Goal: Obtain resource: Obtain resource

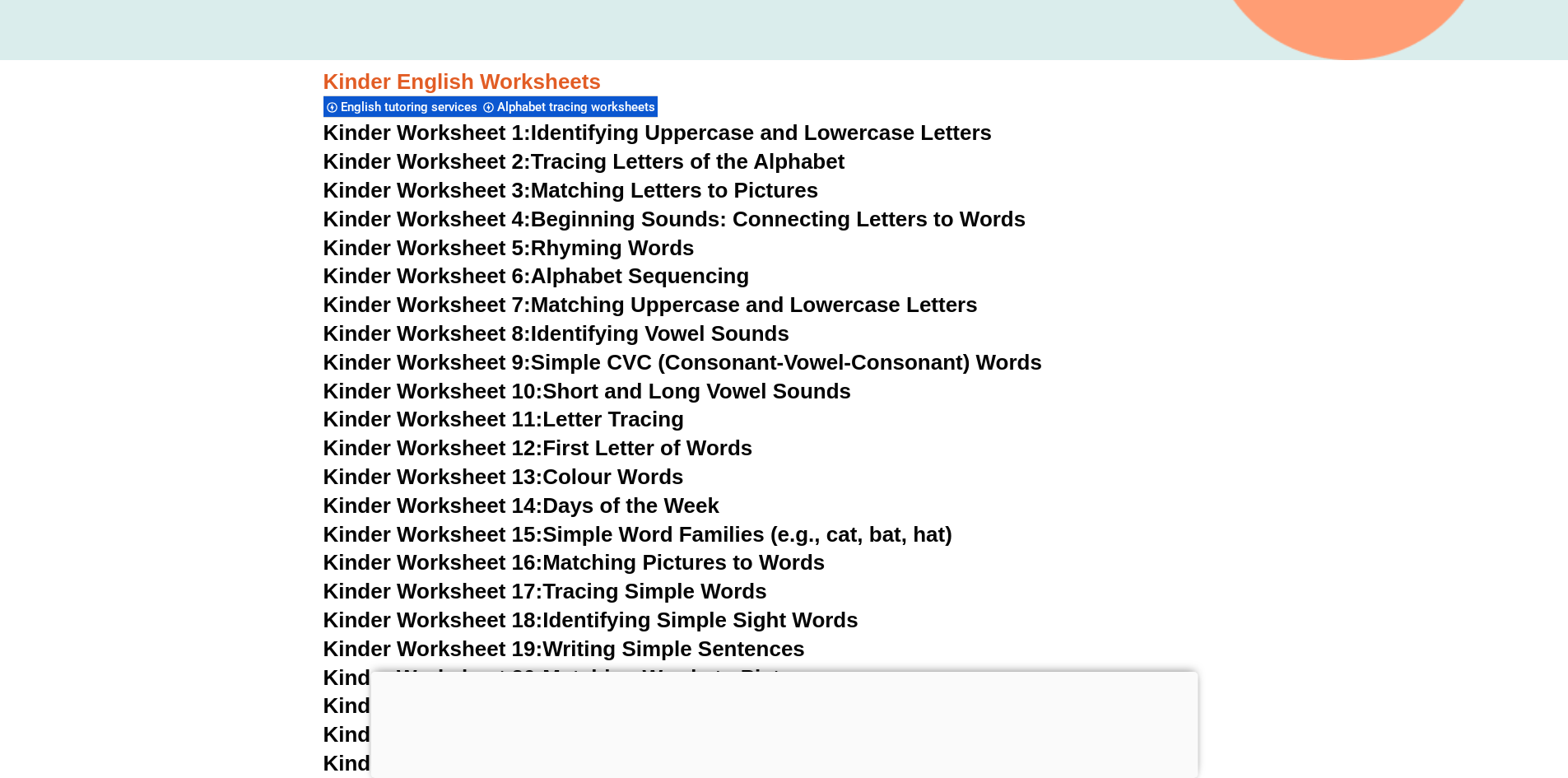
scroll to position [647, 0]
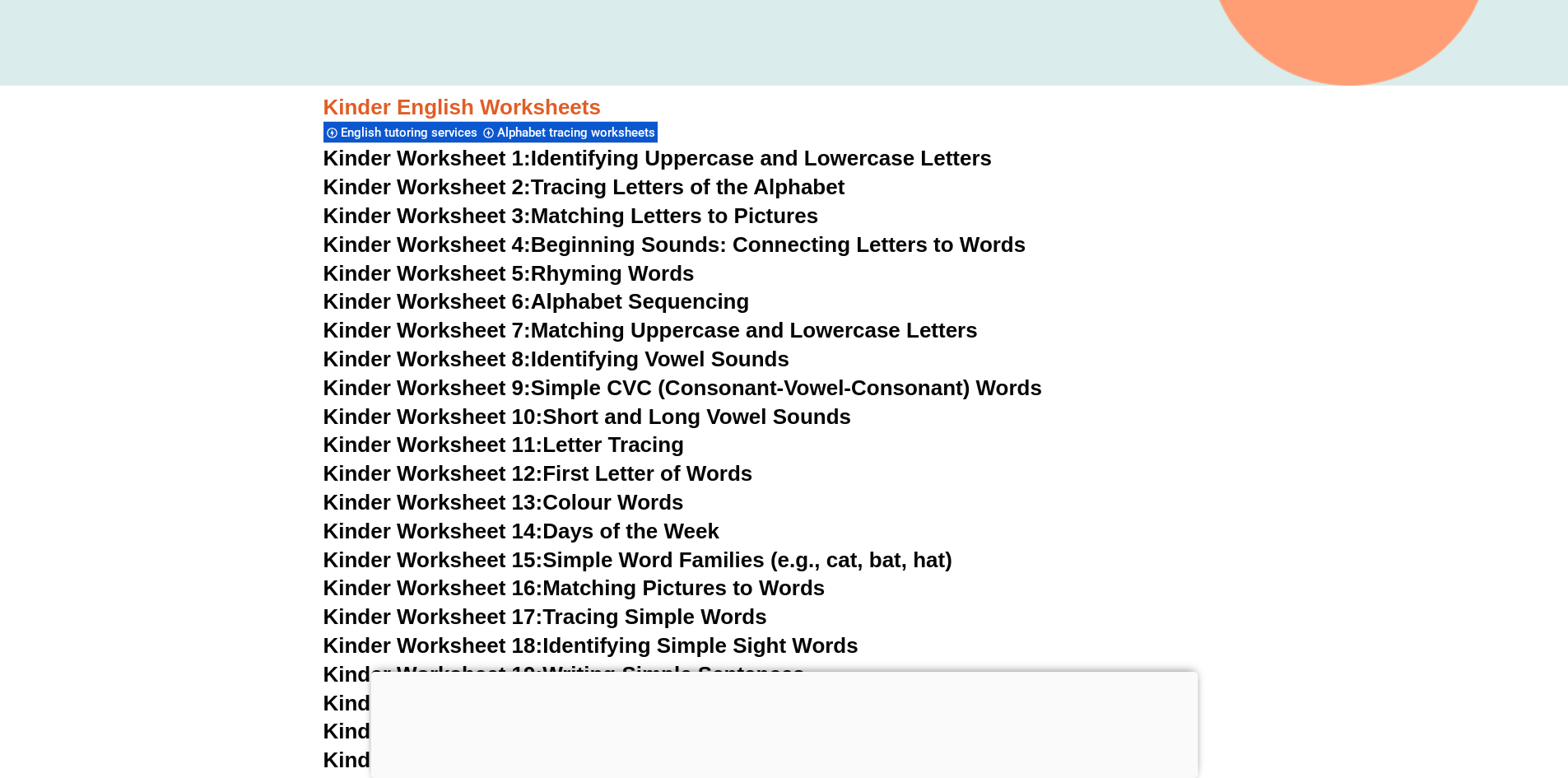
click at [613, 468] on link "Kinder Worksheet 12: First Letter of Words" at bounding box center [539, 473] width 429 height 25
click at [622, 532] on link "Kinder Worksheet 14: Days of the Week" at bounding box center [521, 531] width 396 height 25
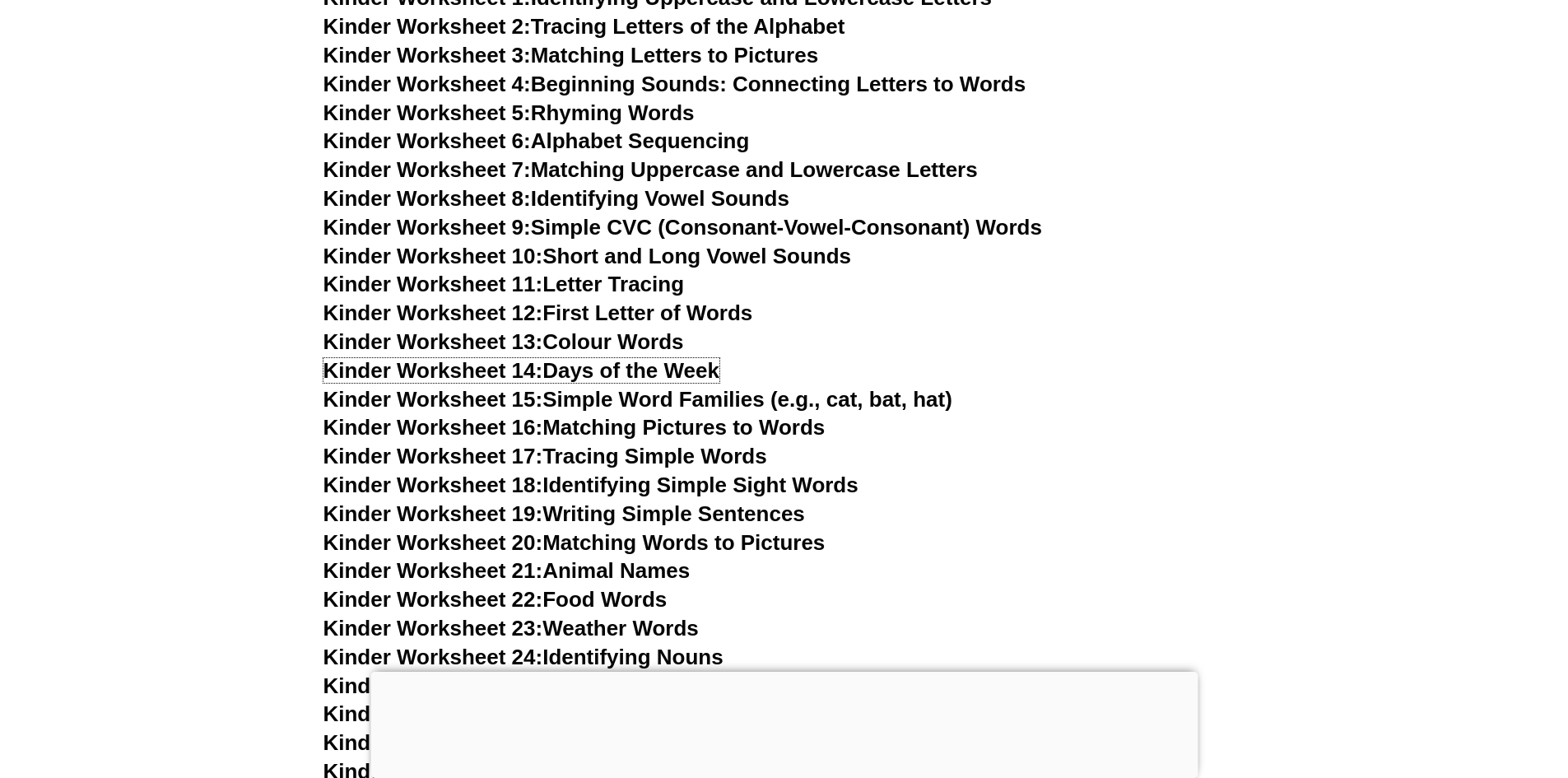
scroll to position [812, 0]
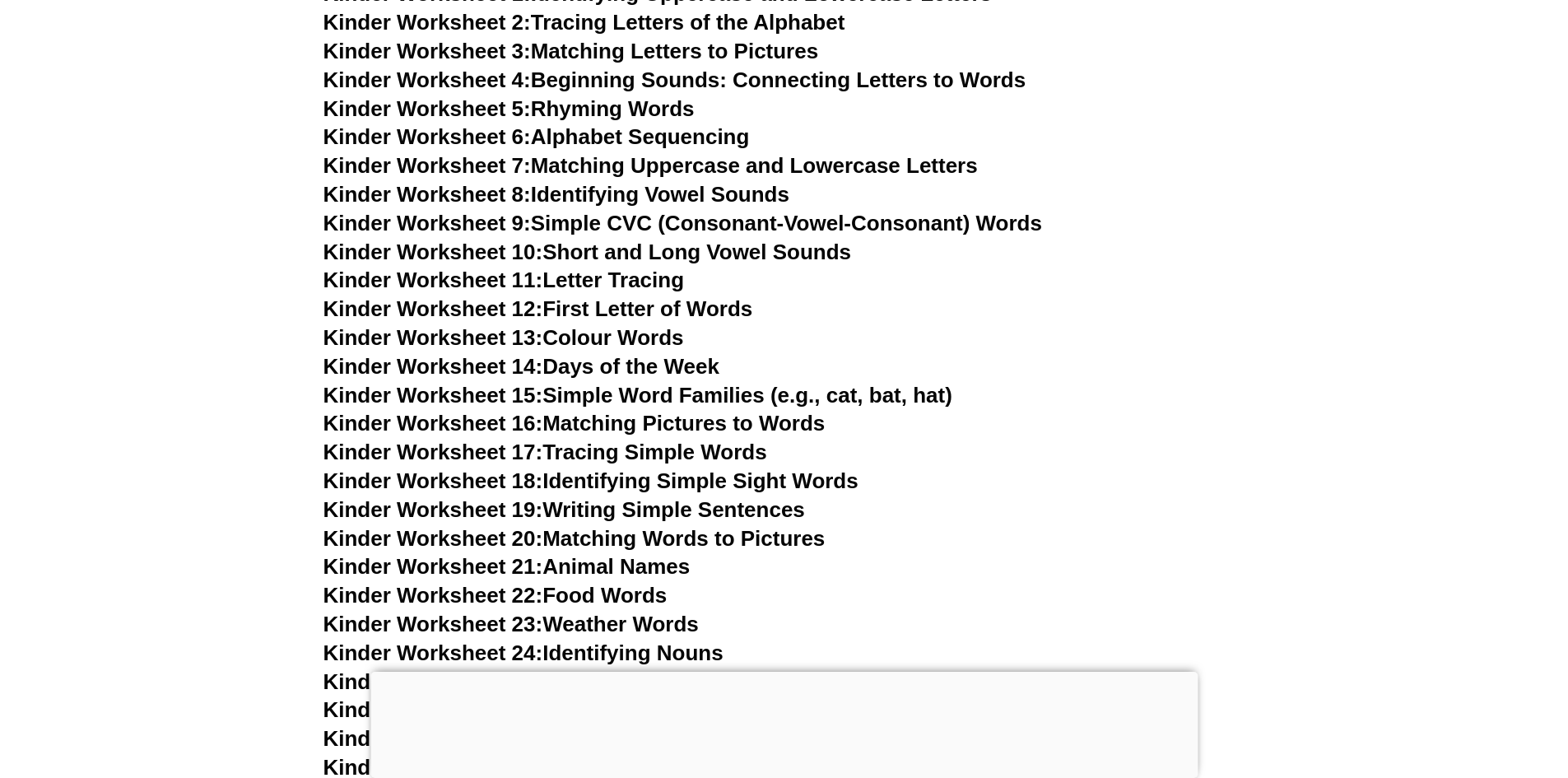
click at [644, 423] on link "Kinder Worksheet 16: Matching Pictures to Words" at bounding box center [575, 423] width 502 height 25
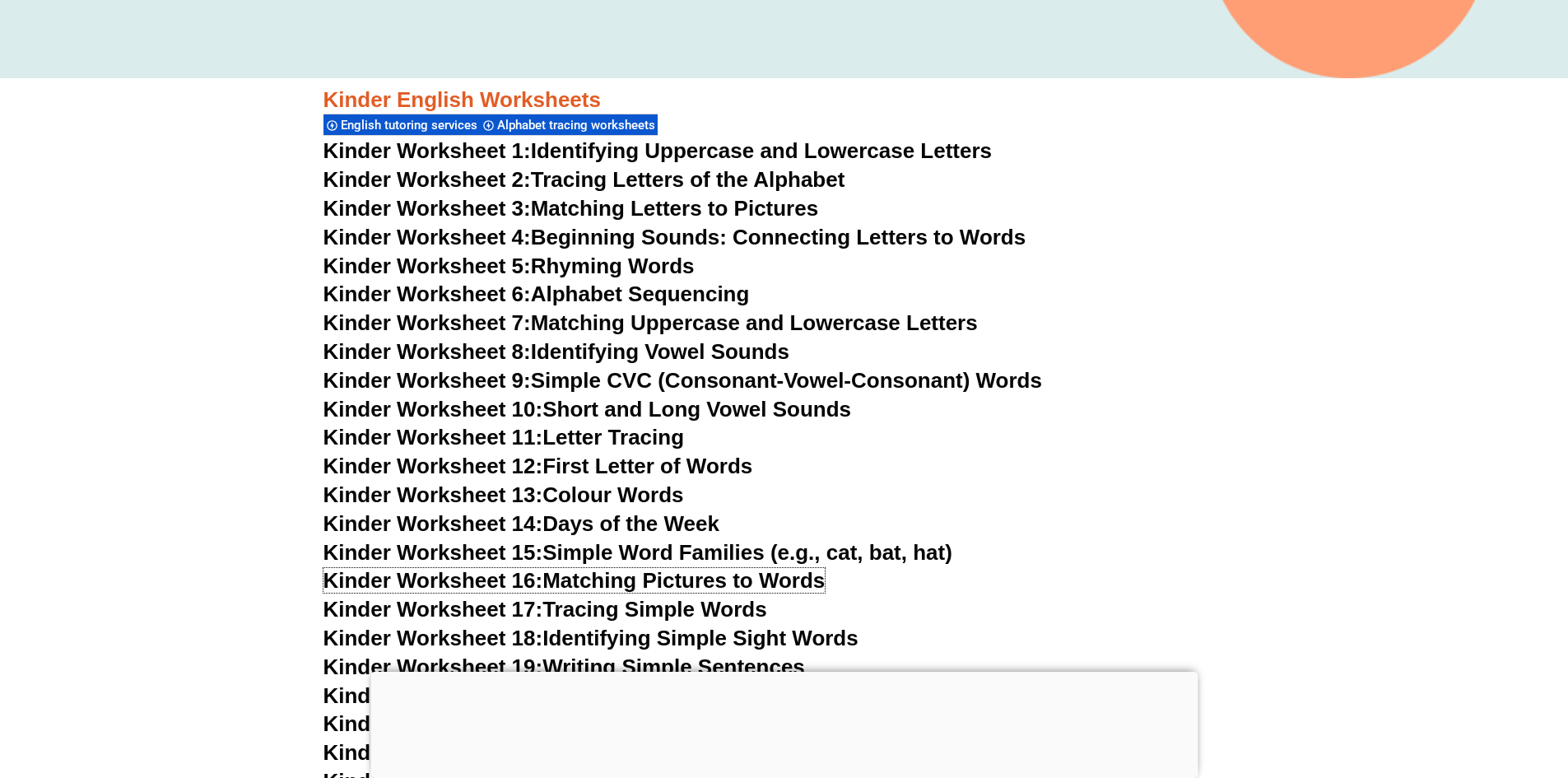
scroll to position [647, 0]
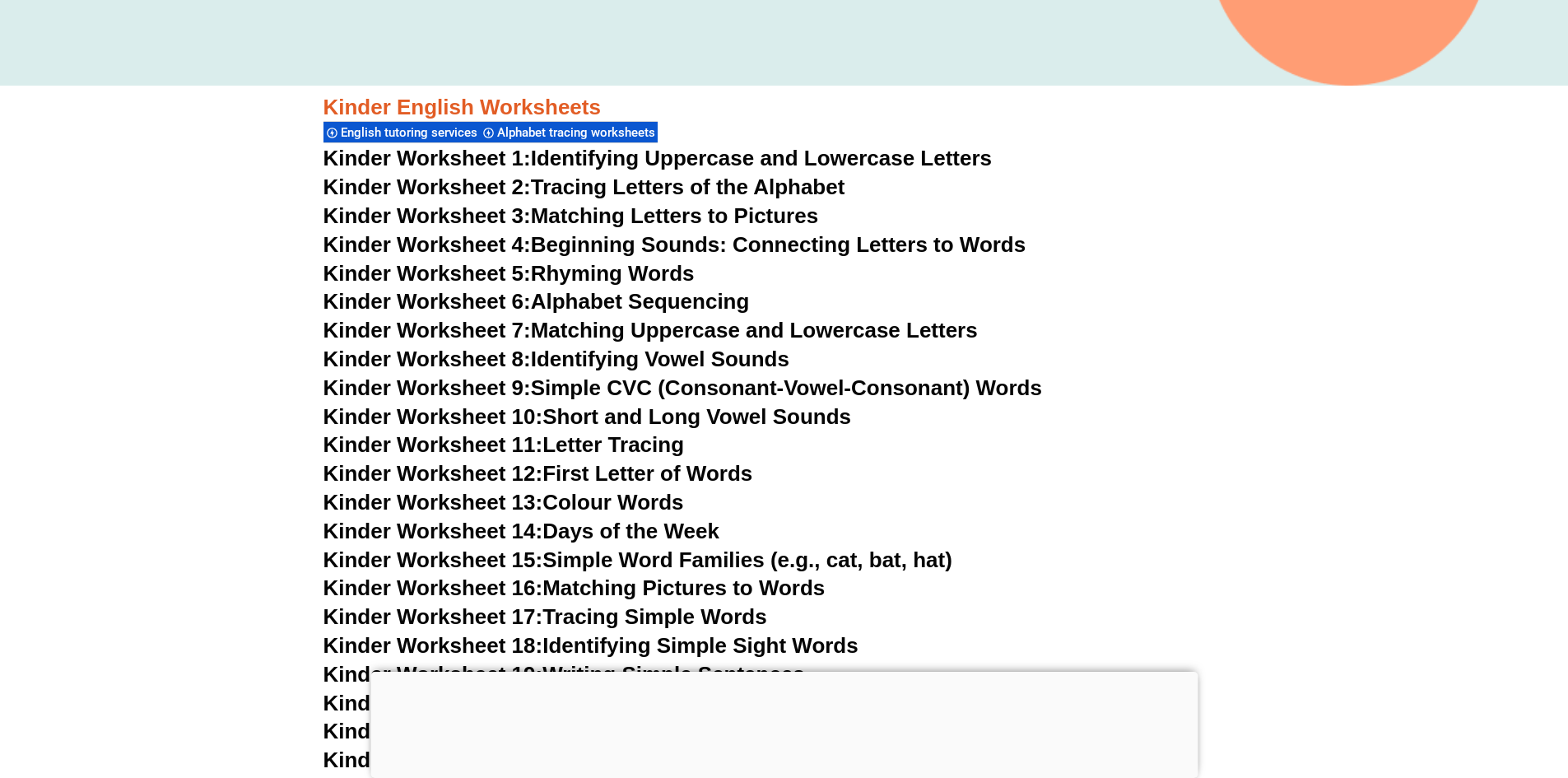
click at [651, 306] on link "Kinder Worksheet 6: Alphabet Sequencing" at bounding box center [537, 301] width 426 height 25
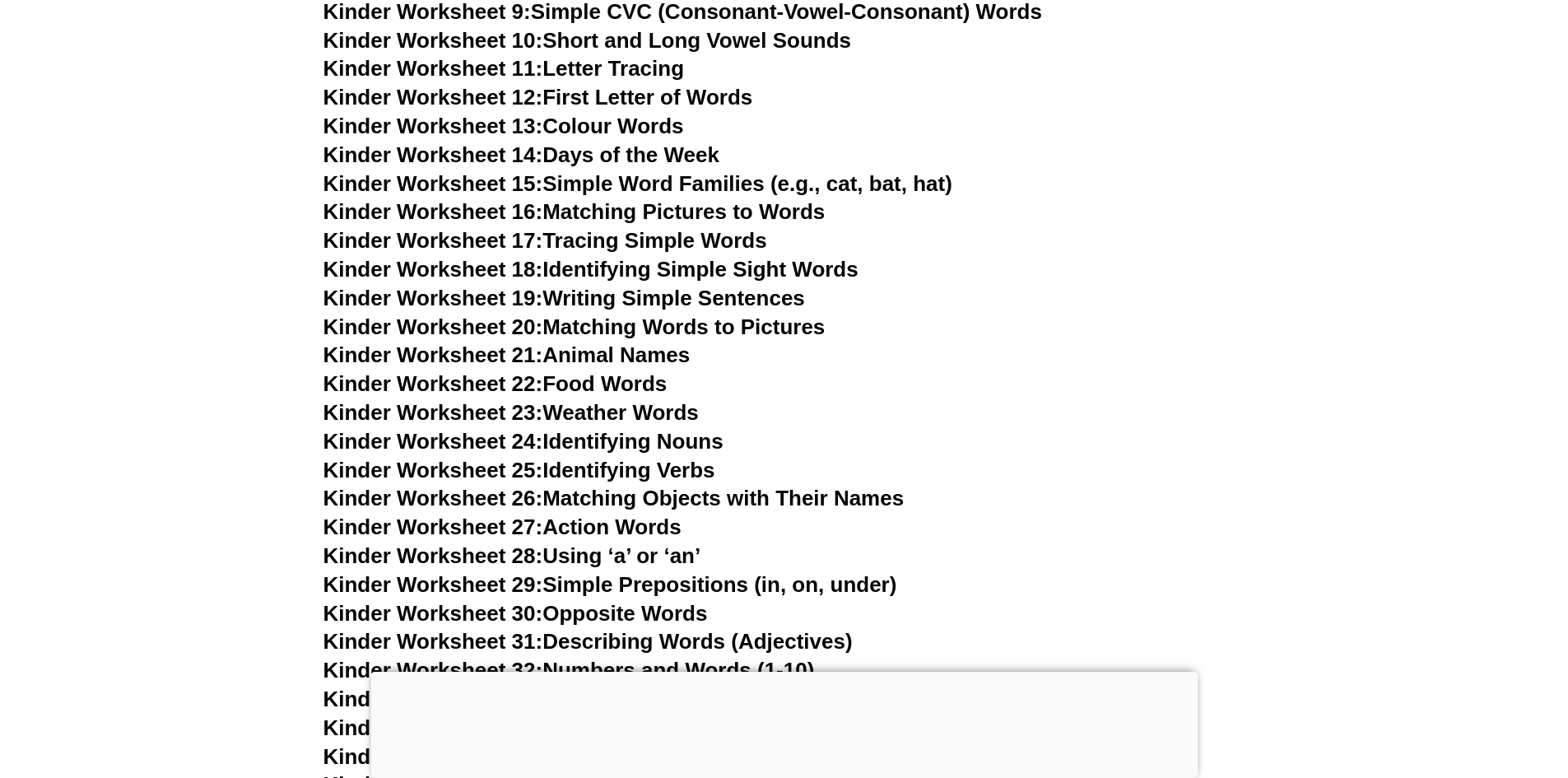
scroll to position [729, 0]
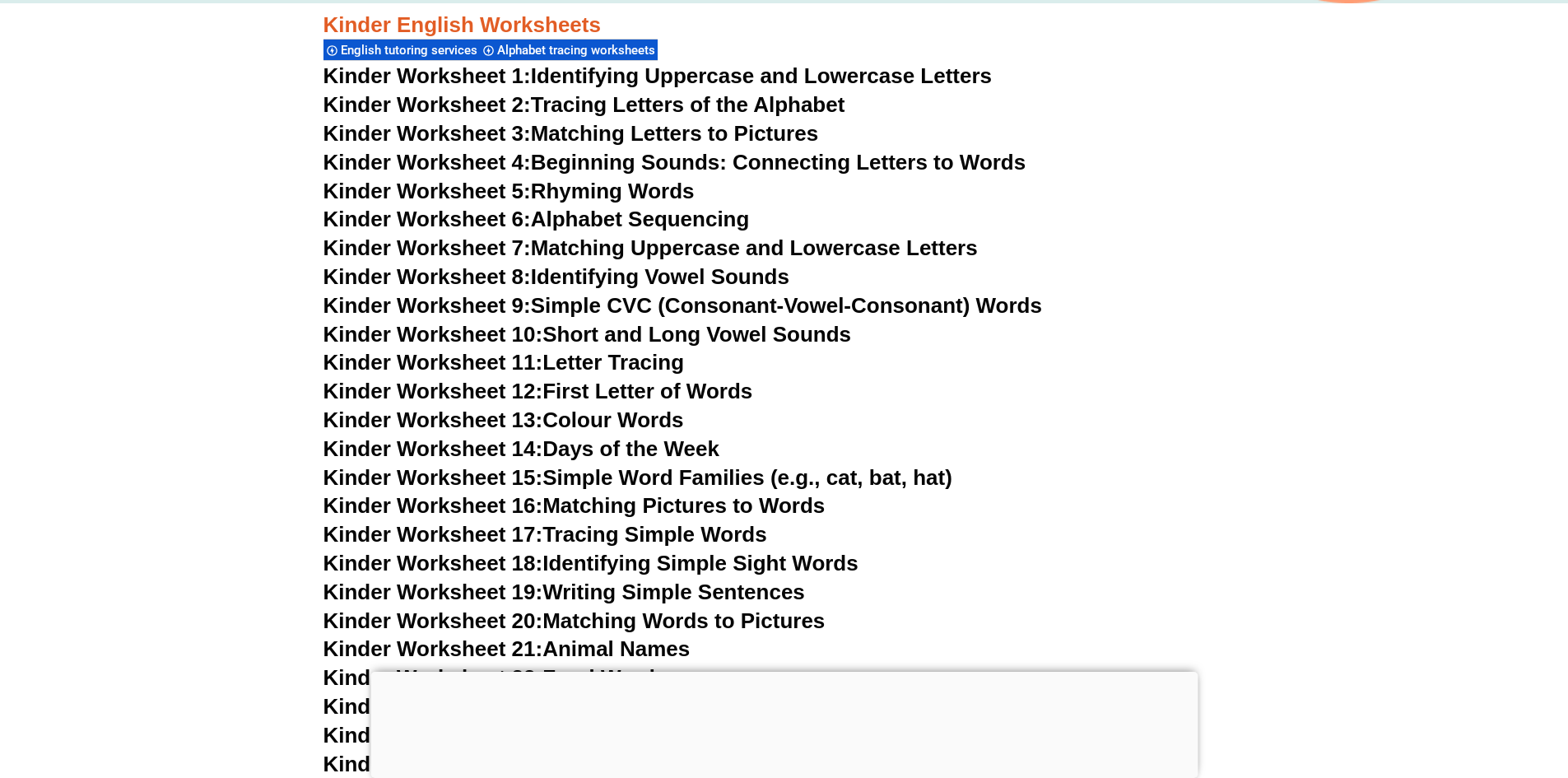
click at [642, 176] on h3 "Kinder Worksheet 4: Beginning Sounds: Connecting Letters to Words" at bounding box center [784, 163] width 921 height 28
click at [635, 192] on link "Kinder Worksheet 5: Rhyming Words" at bounding box center [509, 191] width 371 height 25
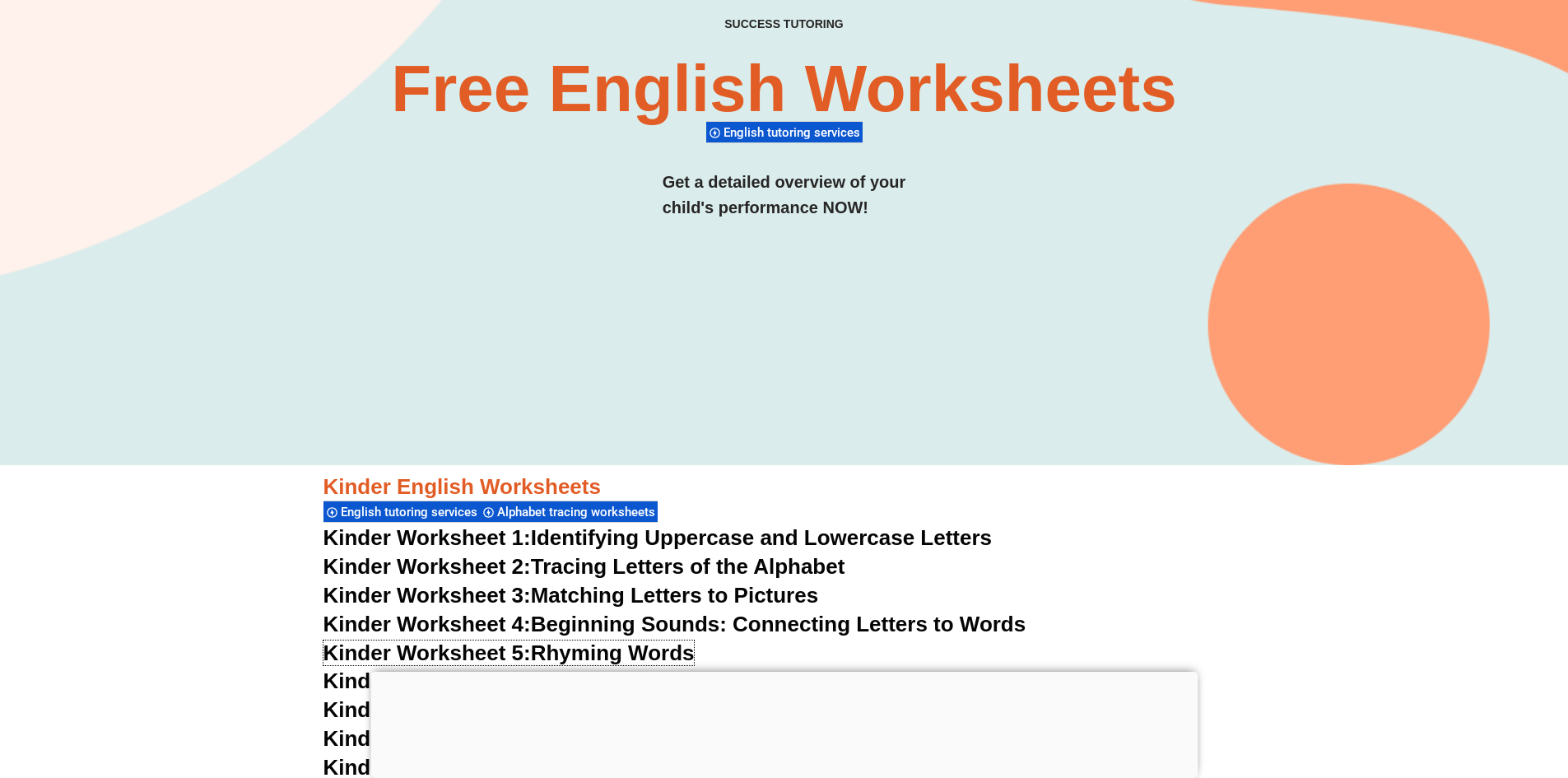
scroll to position [597, 0]
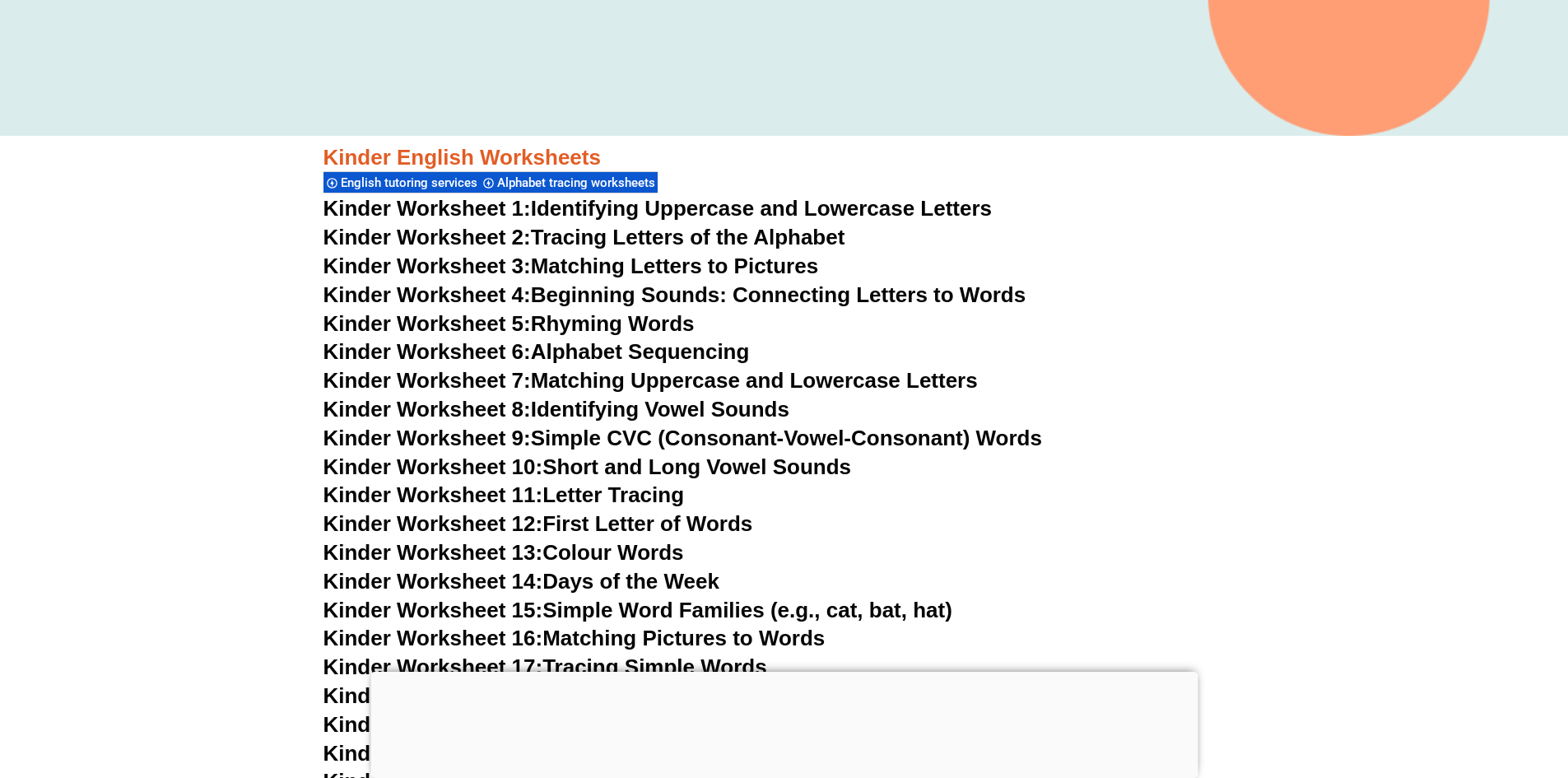
click at [604, 413] on link "Kinder Worksheet 8: Identifying Vowel Sounds" at bounding box center [557, 409] width 466 height 25
click at [686, 587] on link "Kinder Worksheet 14: Days of the Week" at bounding box center [521, 581] width 396 height 25
click at [597, 474] on link "Kinder Worksheet 10: Short and Long Vowel Sounds" at bounding box center [588, 467] width 528 height 25
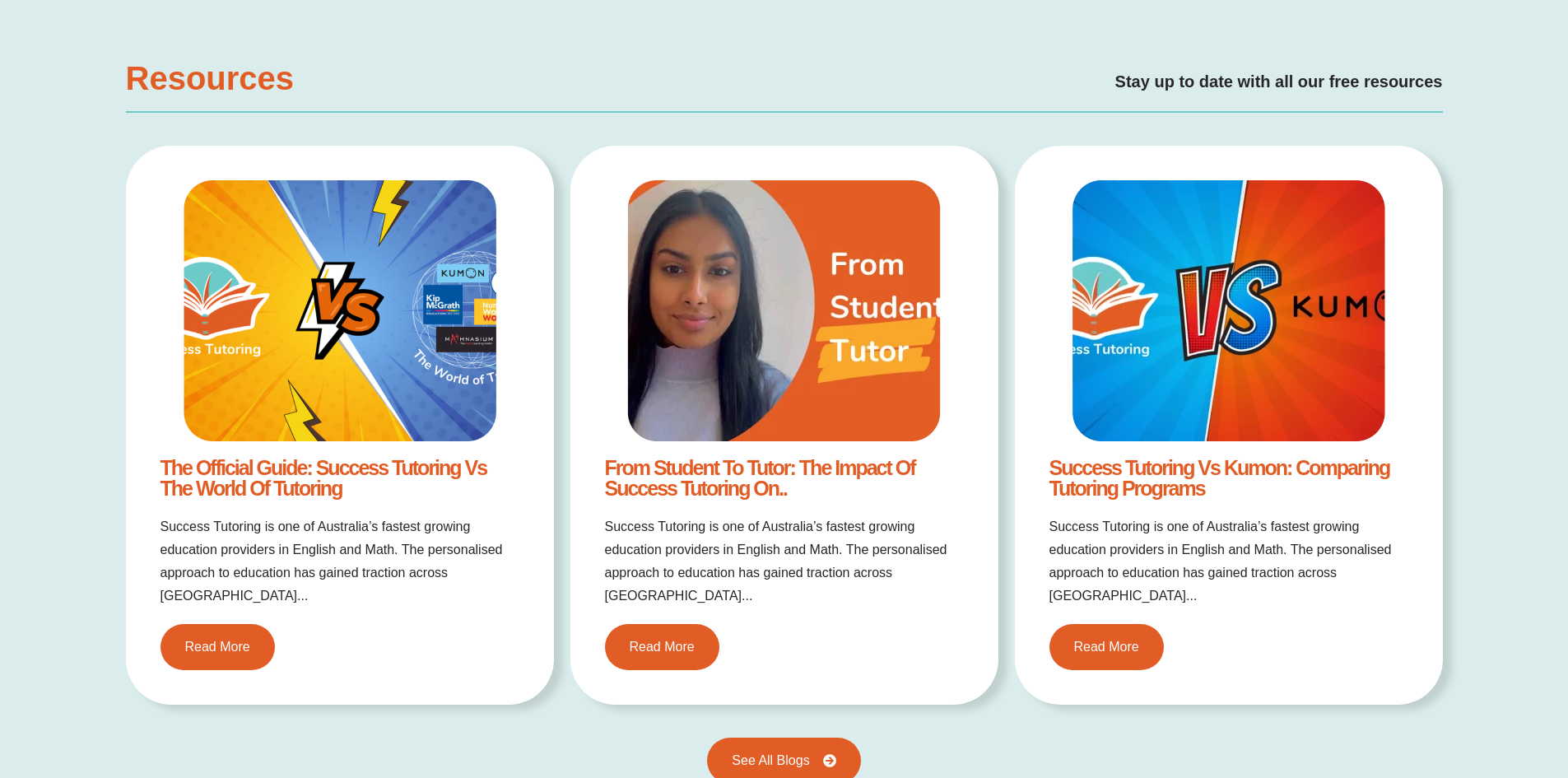
scroll to position [3452, 0]
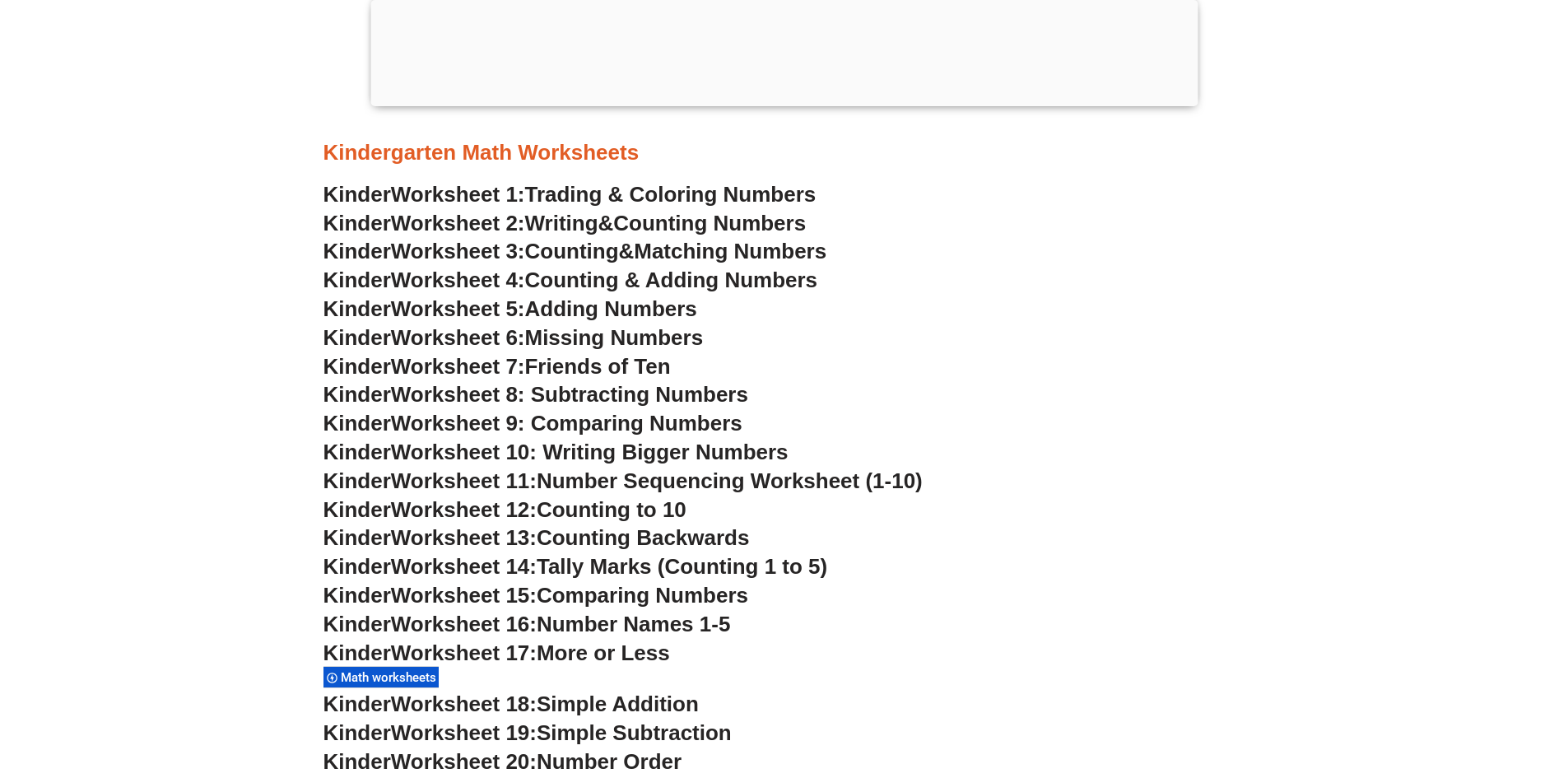
scroll to position [823, 0]
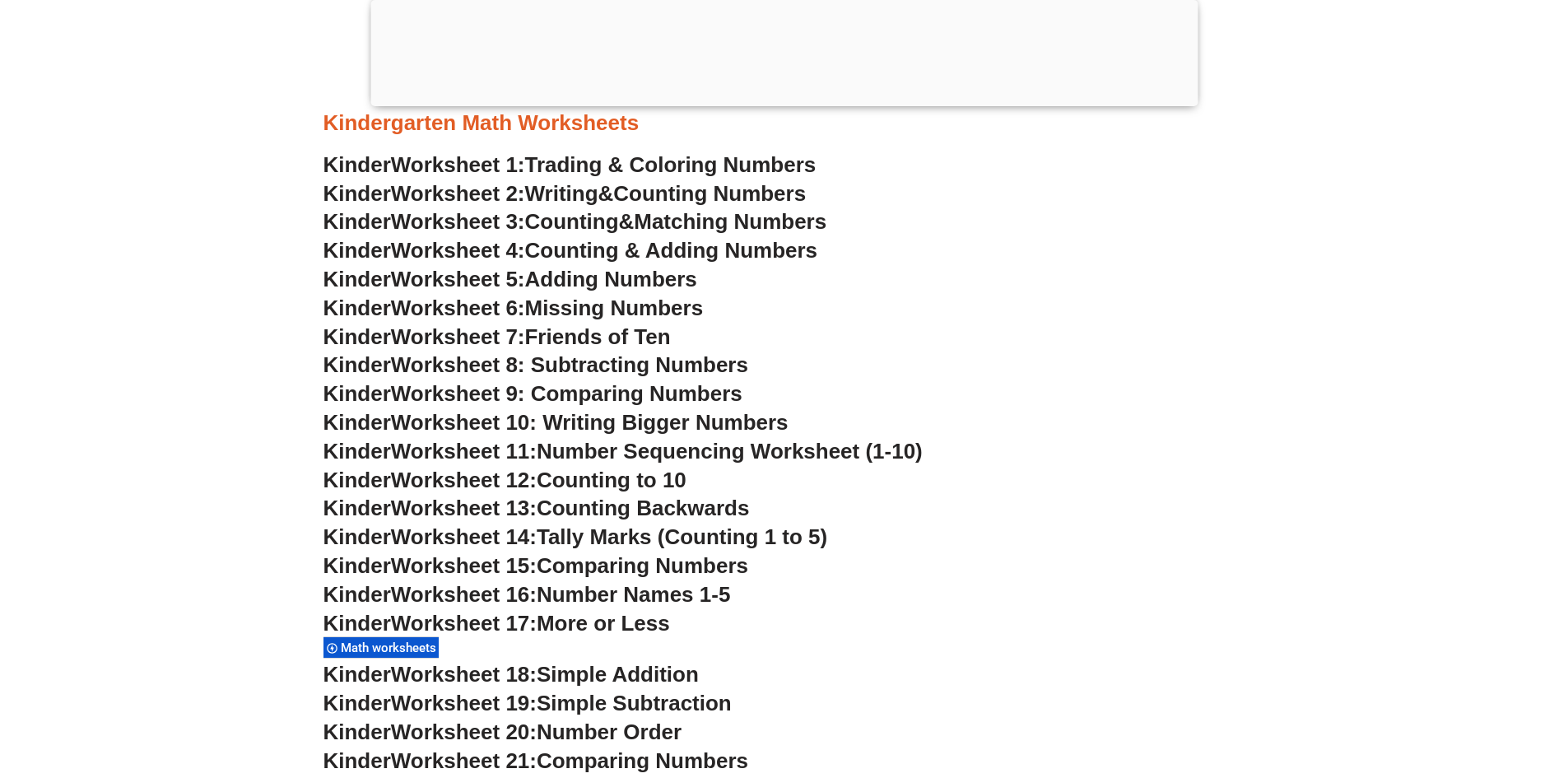
click at [590, 389] on span "Worksheet 9: Comparing Numbers" at bounding box center [566, 393] width 352 height 25
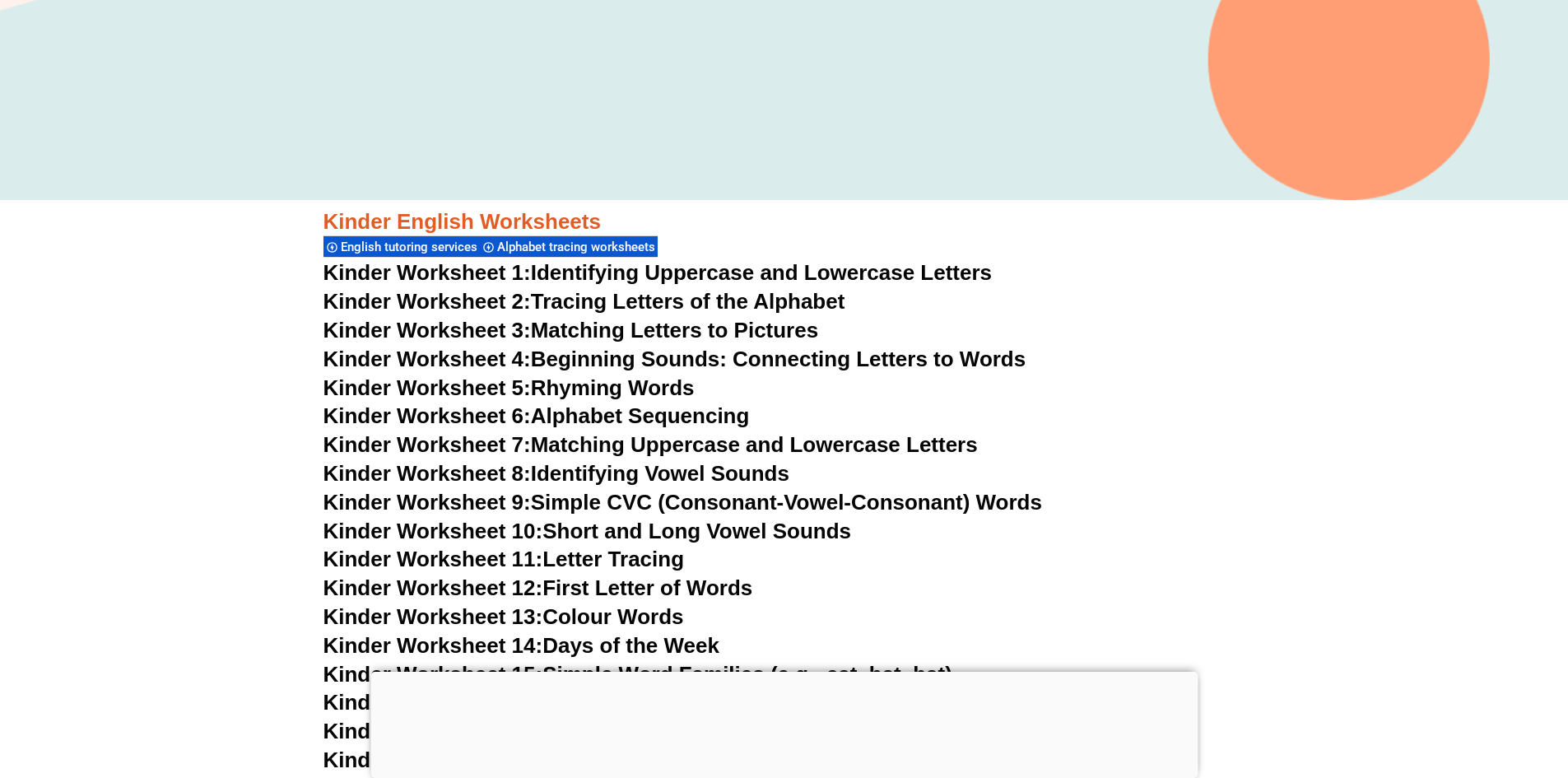
scroll to position [494, 0]
